Goal: Transaction & Acquisition: Obtain resource

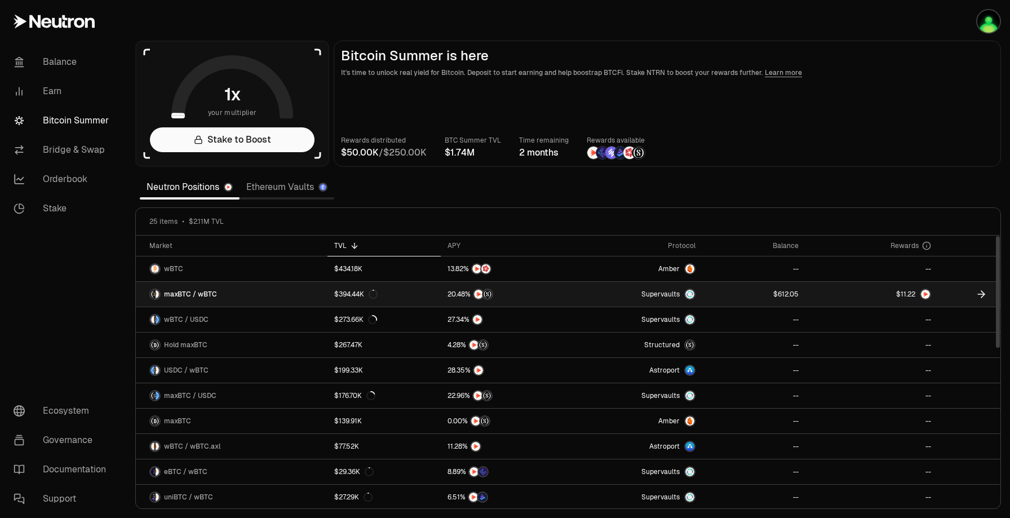
click at [925, 295] on img at bounding box center [925, 294] width 9 height 9
click at [741, 300] on link at bounding box center [754, 294] width 103 height 25
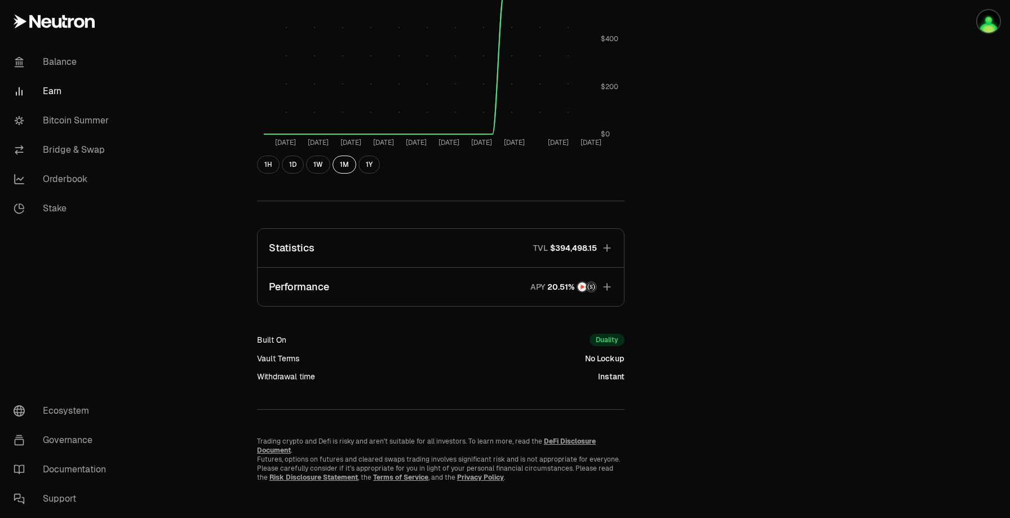
scroll to position [540, 0]
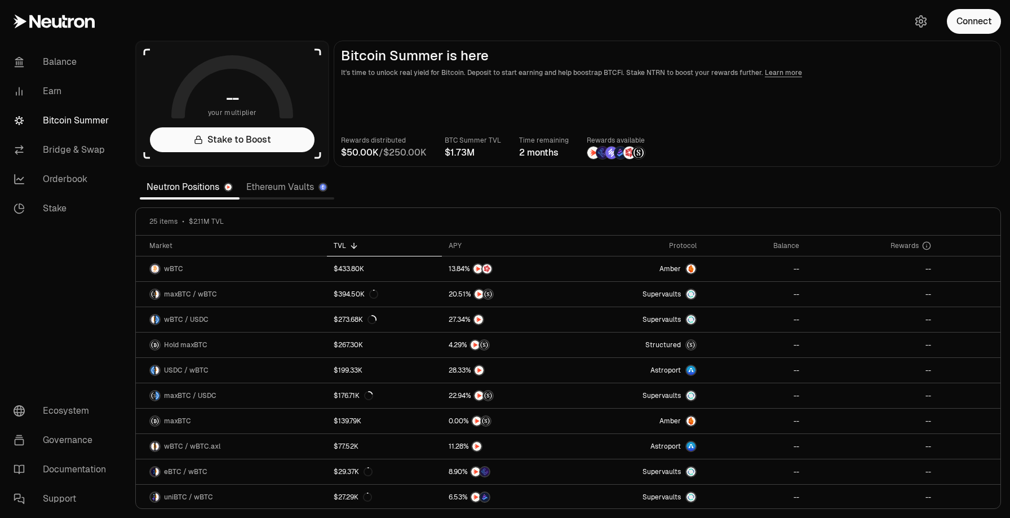
click at [542, 192] on section "-- your multiplier Stake to Boost Bitcoin Summer is here It's time to unlock re…" at bounding box center [567, 259] width 883 height 518
